Goal: Task Accomplishment & Management: Manage account settings

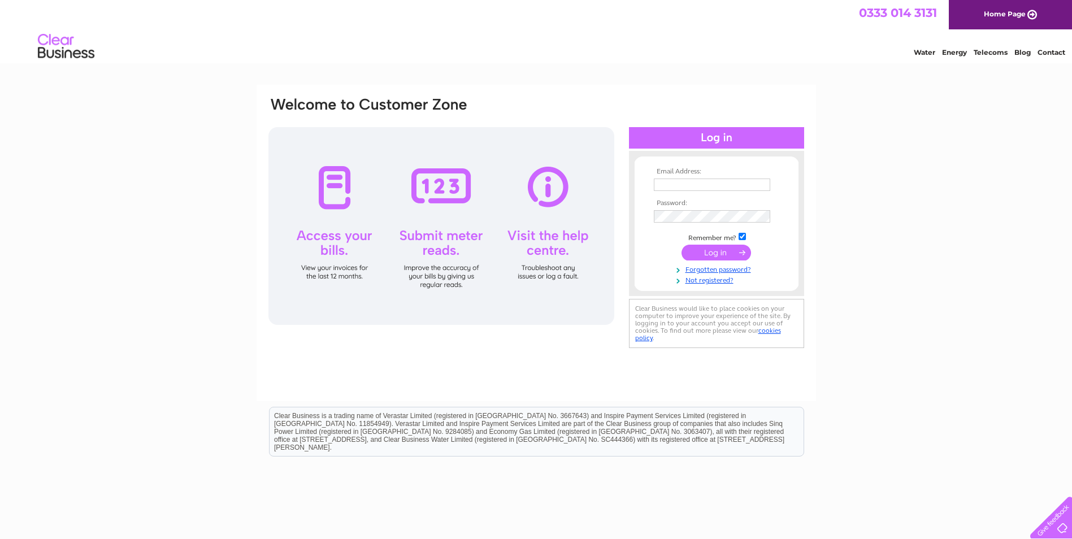
click at [699, 185] on input "text" at bounding box center [712, 185] width 116 height 12
type input "[EMAIL_ADDRESS][DOMAIN_NAME]"
click at [681, 246] on input "submit" at bounding box center [715, 254] width 69 height 16
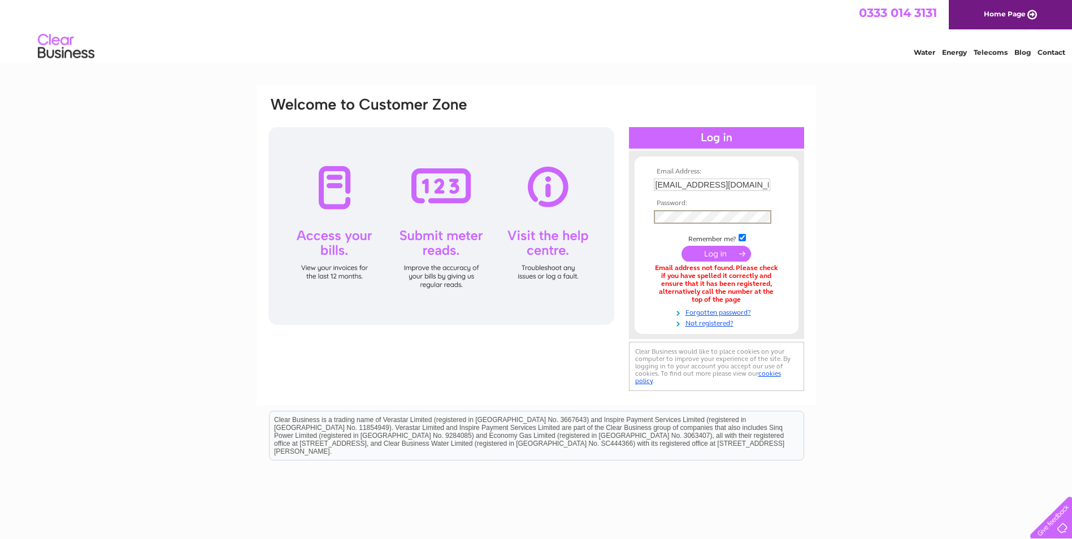
click at [658, 184] on input "[EMAIL_ADDRESS][DOMAIN_NAME]" at bounding box center [712, 185] width 116 height 12
type input "rebecca.beveridge@hubsouthwest.co.uk"
click at [681, 246] on input "submit" at bounding box center [715, 254] width 69 height 16
click at [670, 207] on th "Password:" at bounding box center [716, 203] width 131 height 8
click at [681, 246] on input "submit" at bounding box center [715, 254] width 69 height 16
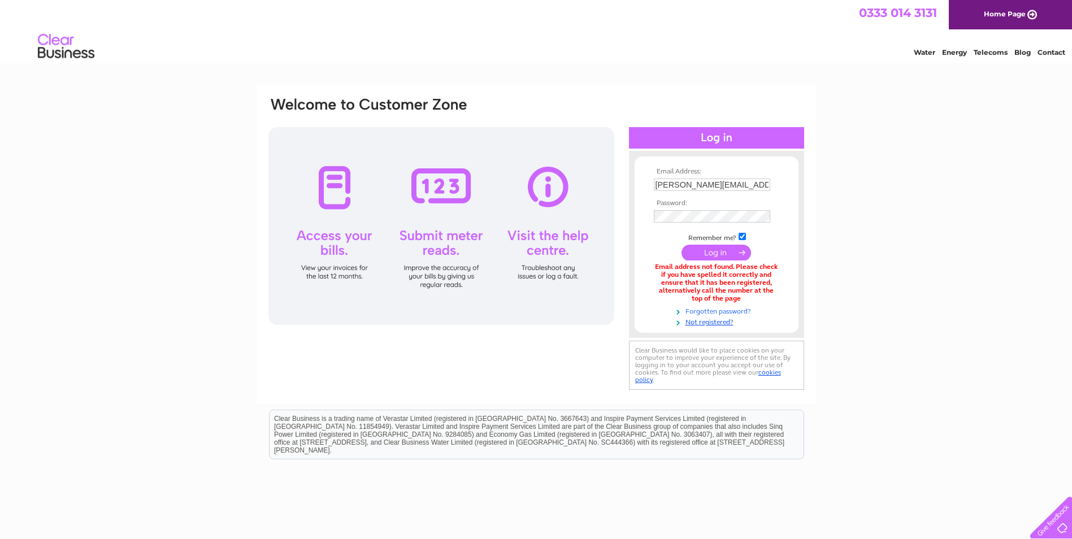
click at [728, 309] on link "Forgotten password?" at bounding box center [718, 310] width 128 height 11
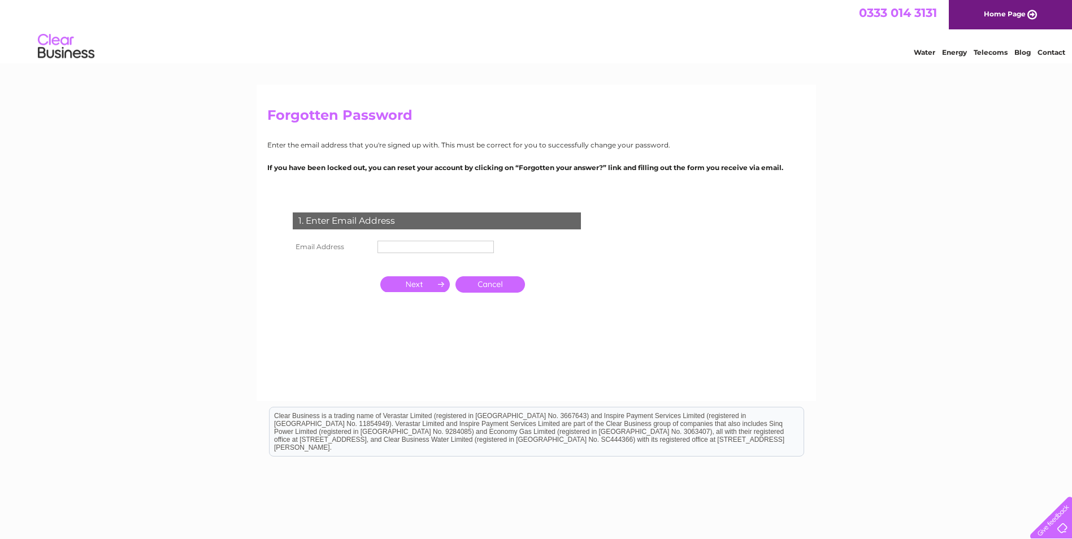
click at [418, 247] on input "text" at bounding box center [435, 247] width 116 height 12
click at [416, 280] on input "button" at bounding box center [414, 284] width 69 height 16
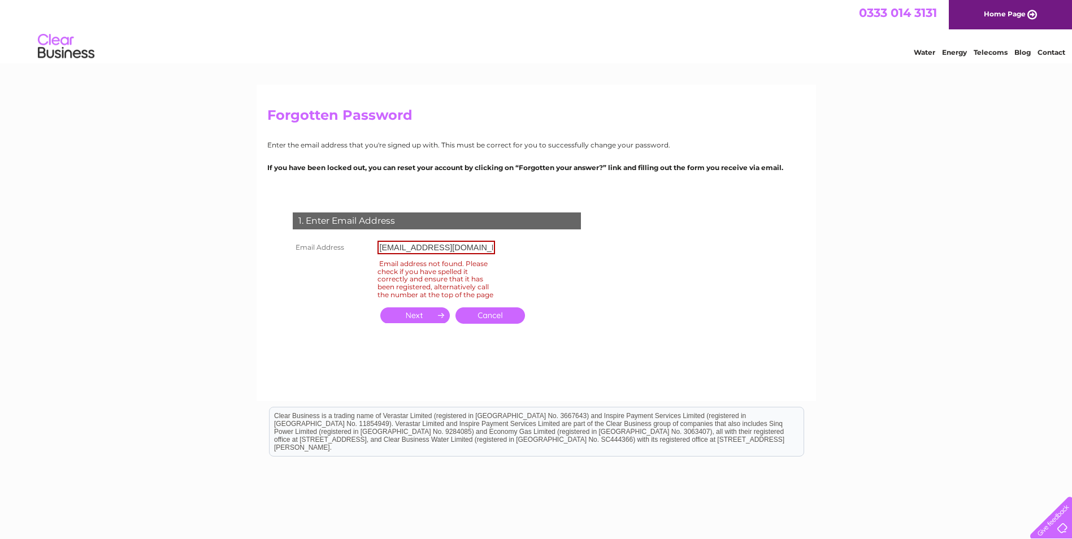
click at [382, 246] on input "[EMAIL_ADDRESS][DOMAIN_NAME]" at bounding box center [436, 248] width 118 height 14
type input "[PERSON_NAME][EMAIL_ADDRESS][PERSON_NAME][DOMAIN_NAME]"
click at [421, 323] on input "button" at bounding box center [414, 315] width 69 height 16
click at [919, 51] on link "Water" at bounding box center [923, 52] width 21 height 8
